Goal: Information Seeking & Learning: Find specific fact

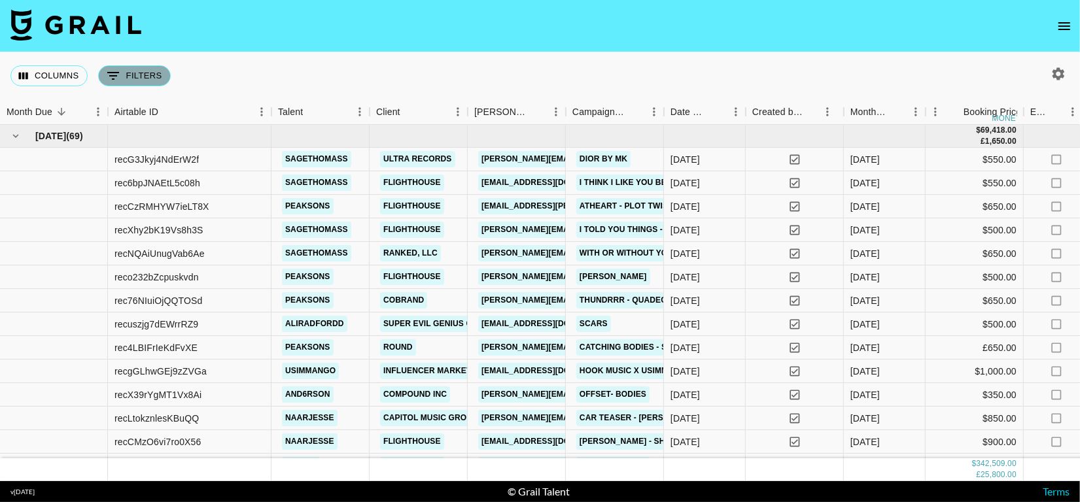
click at [135, 66] on button "0 Filters" at bounding box center [134, 75] width 73 height 21
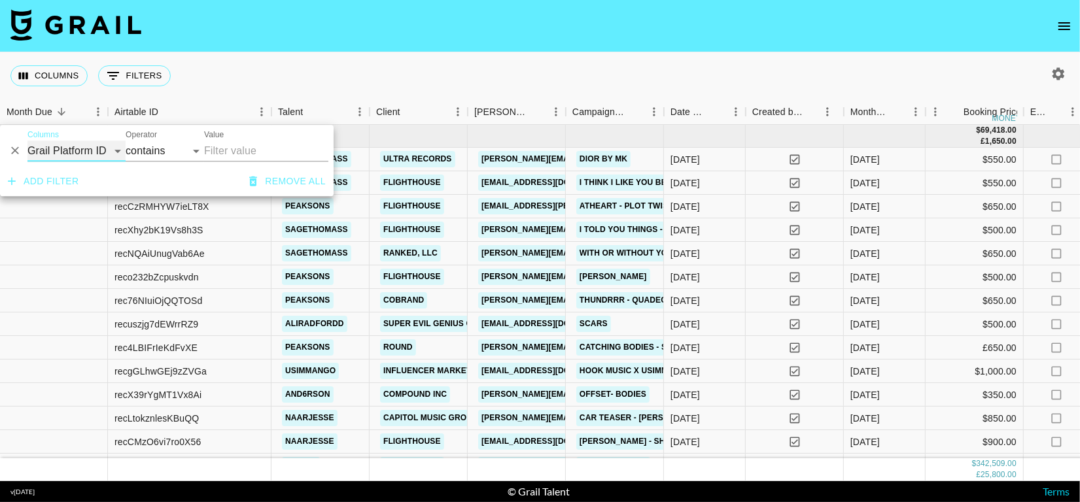
click at [96, 145] on select "Grail Platform ID Airtable ID Talent Manager Client [PERSON_NAME] Campaign (Typ…" at bounding box center [76, 151] width 98 height 21
select select "talentName"
click at [27, 141] on select "Grail Platform ID Airtable ID Talent Manager Client [PERSON_NAME] Campaign (Typ…" at bounding box center [76, 151] width 98 height 21
click at [218, 158] on input "Value" at bounding box center [266, 151] width 124 height 21
click at [228, 148] on input "Value" at bounding box center [266, 151] width 124 height 21
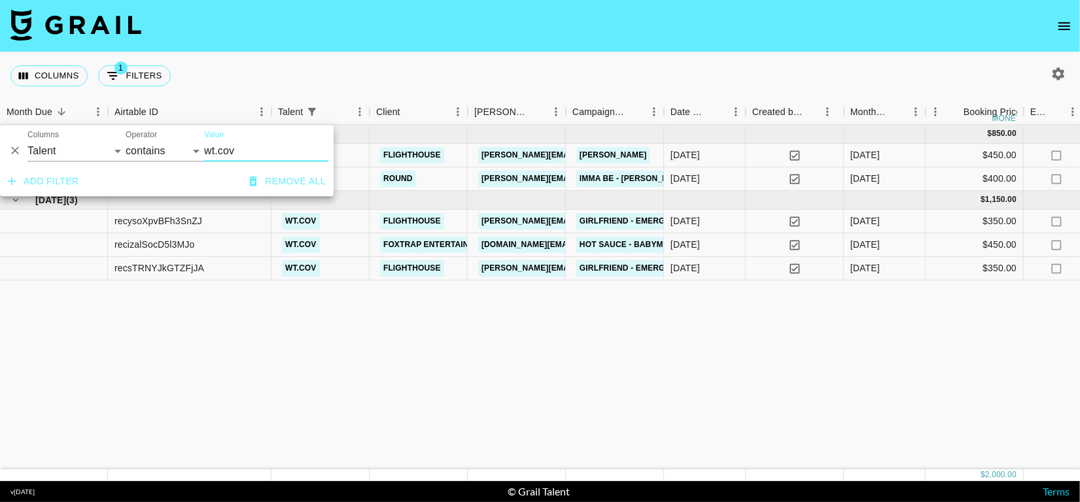
type input "wt.cov"
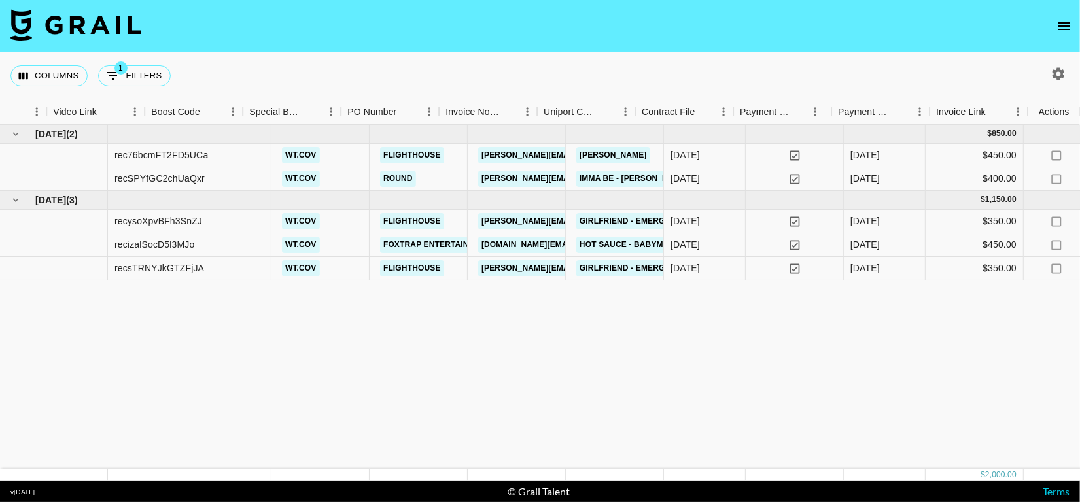
scroll to position [0, 1238]
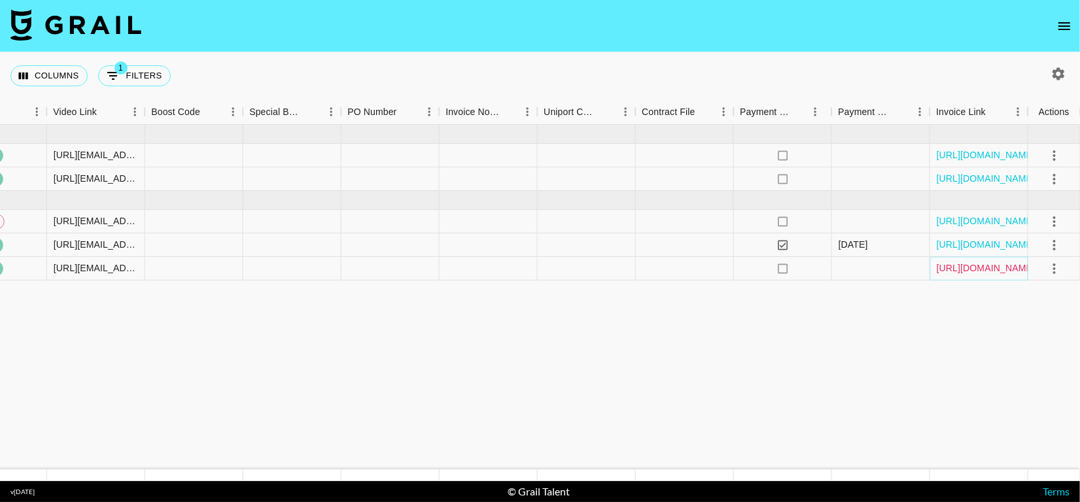
click at [1001, 264] on link "[URL][DOMAIN_NAME]" at bounding box center [986, 268] width 99 height 13
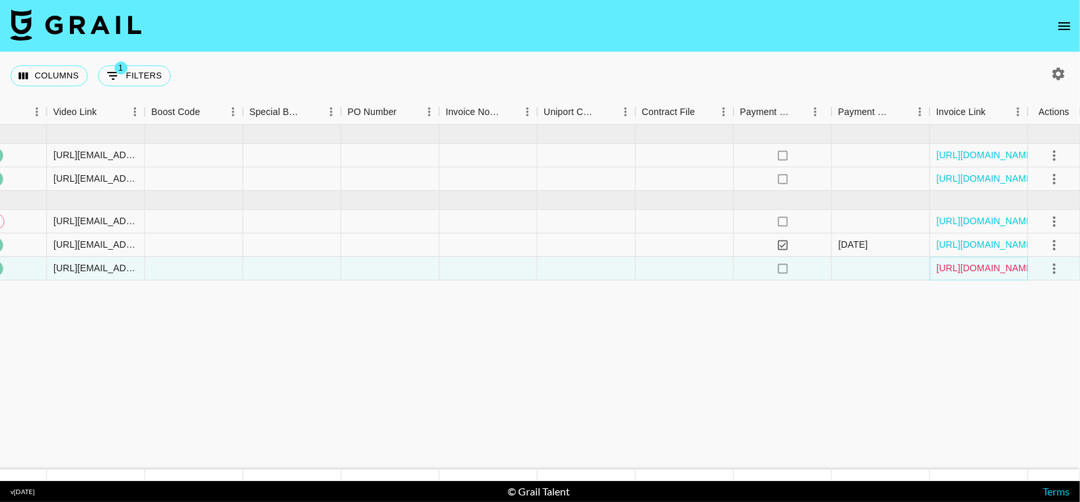
scroll to position [0, 0]
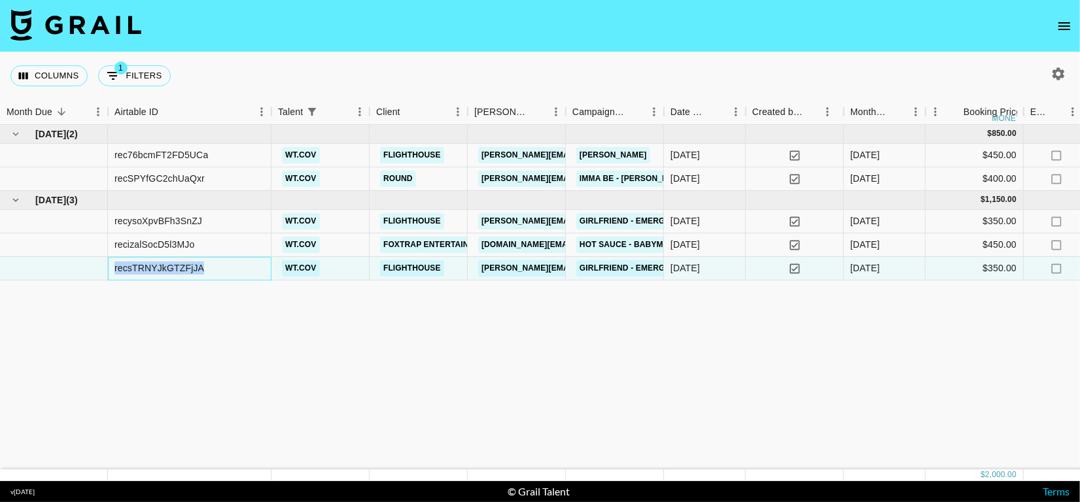
drag, startPoint x: 203, startPoint y: 269, endPoint x: 47, endPoint y: 262, distance: 155.8
copy div "recsTRNYJkGTZFjJA"
drag, startPoint x: 201, startPoint y: 218, endPoint x: 83, endPoint y: 220, distance: 118.4
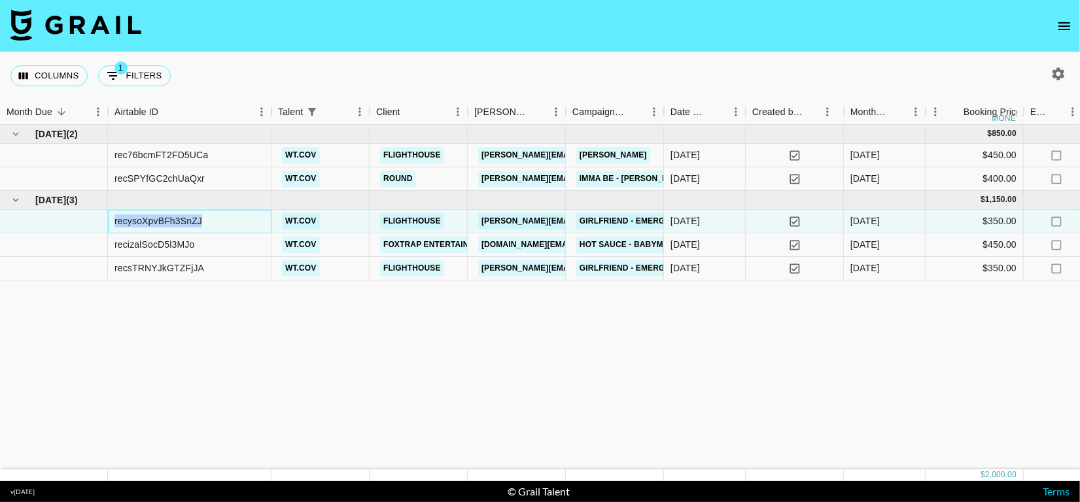
copy div "recysoXpvBFh3SnZJ"
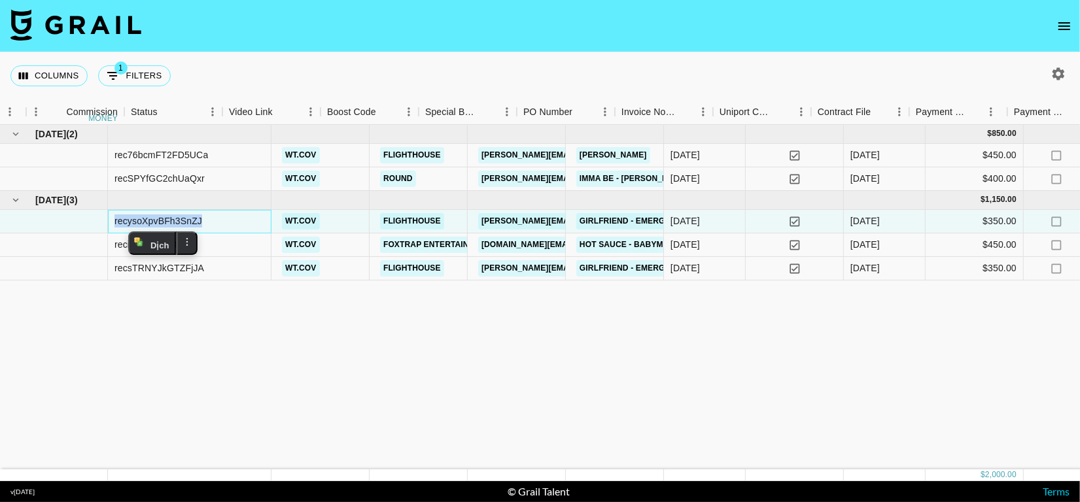
scroll to position [0, 1238]
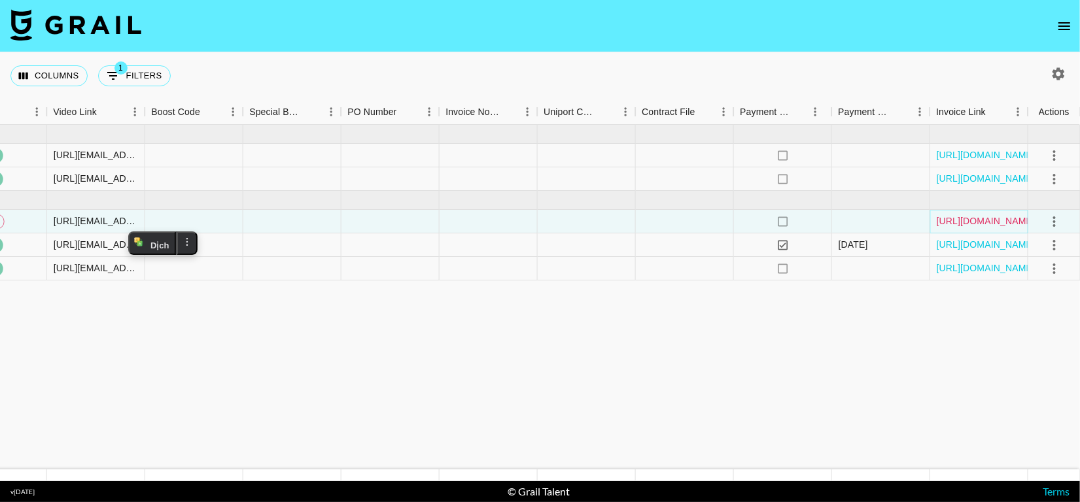
click at [999, 216] on link "[URL][DOMAIN_NAME]" at bounding box center [986, 221] width 99 height 13
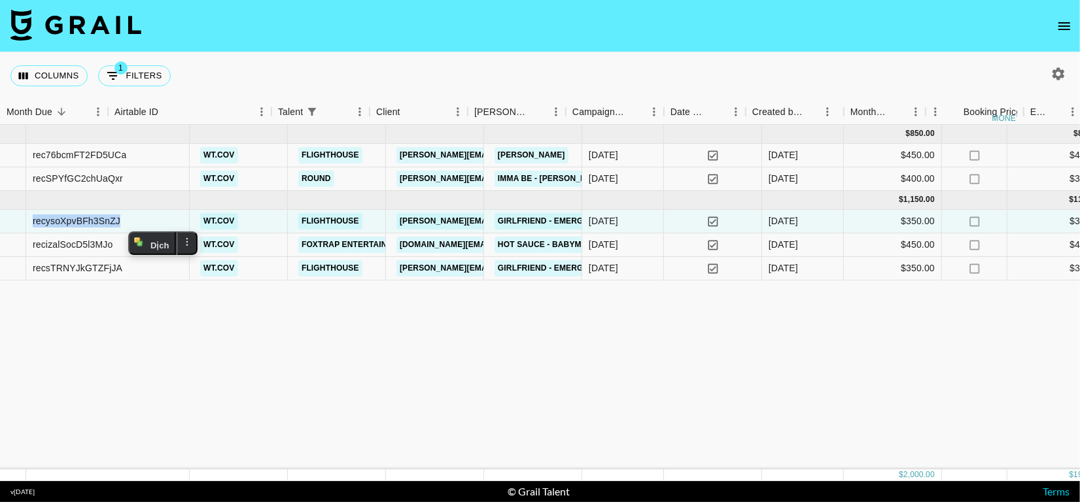
scroll to position [0, 0]
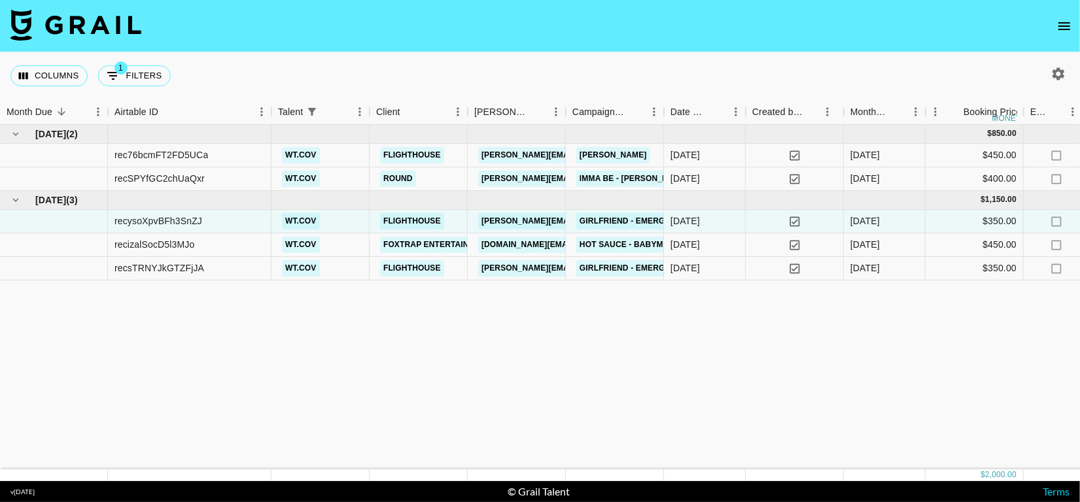
click at [129, 66] on button "1 Filters" at bounding box center [134, 75] width 73 height 21
select select "talentName"
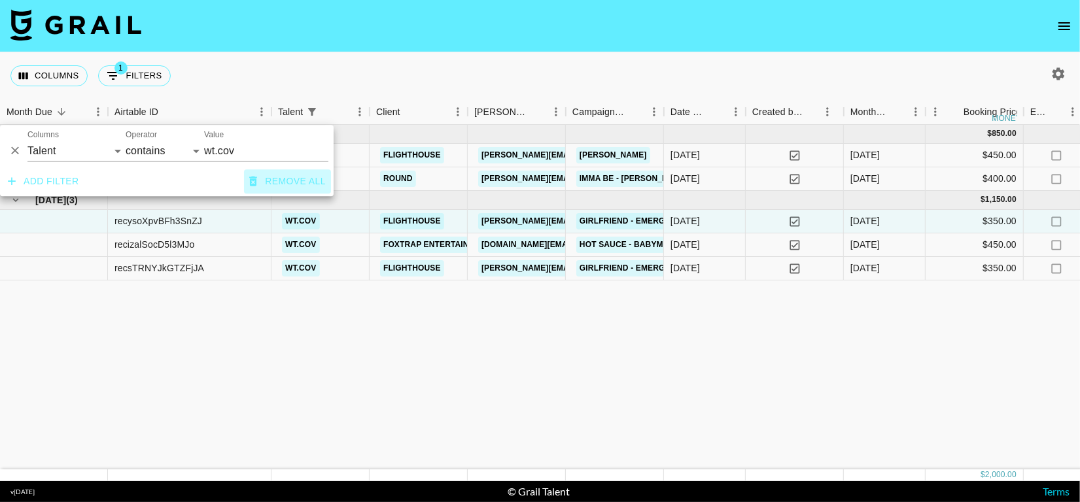
click at [298, 181] on button "Remove all" at bounding box center [287, 181] width 87 height 24
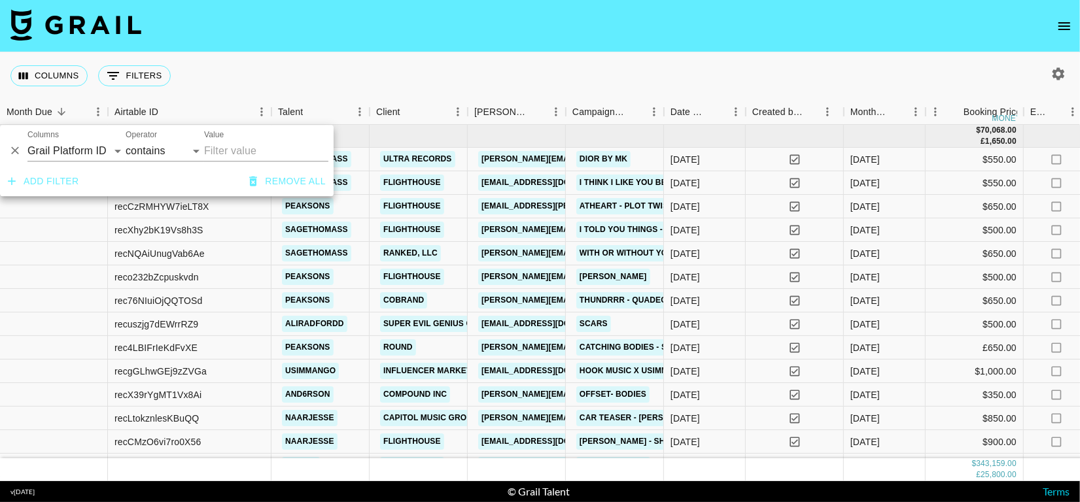
click at [425, 69] on div "Columns 0 Filters + Booking" at bounding box center [540, 75] width 1080 height 47
